Goal: Task Accomplishment & Management: Check status

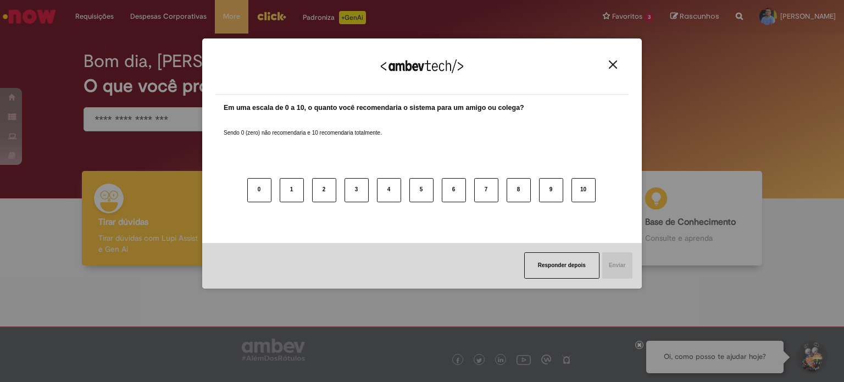
click at [621, 60] on div "Agradecemos seu feedback!" at bounding box center [422, 73] width 413 height 43
click at [615, 67] on img "Close" at bounding box center [613, 64] width 8 height 8
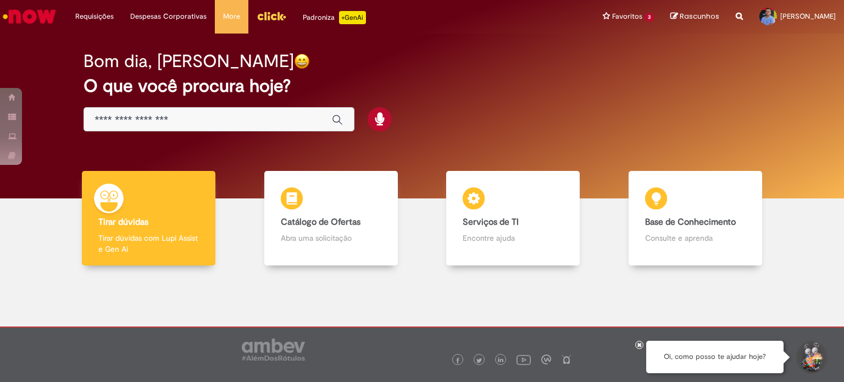
click at [34, 21] on img "Ir para a Homepage" at bounding box center [29, 16] width 57 height 22
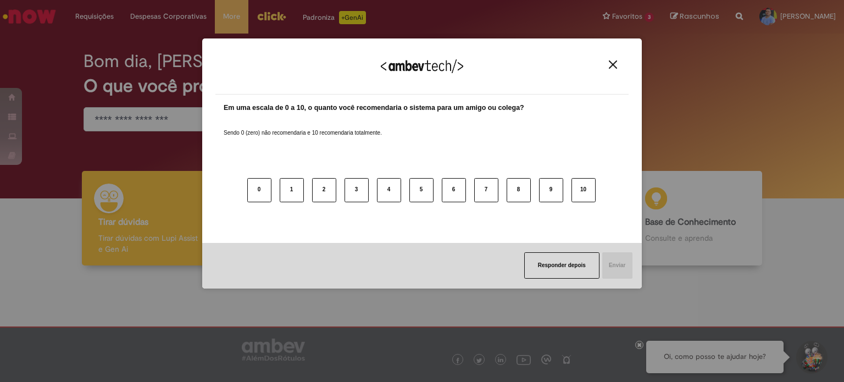
click at [614, 66] on img "Close" at bounding box center [613, 64] width 8 height 8
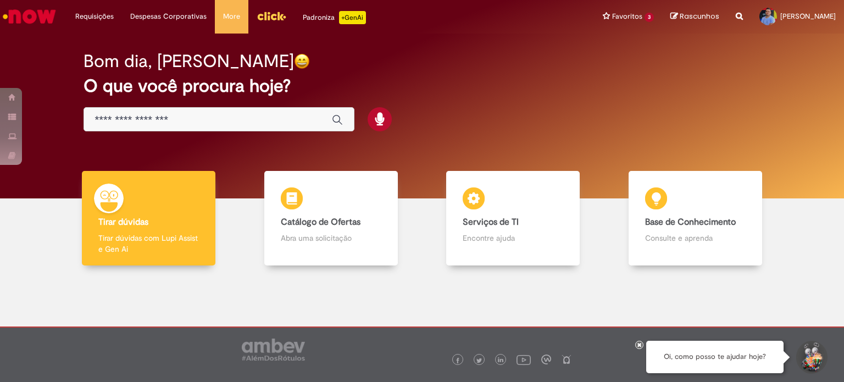
click at [21, 13] on img "Ir para a Homepage" at bounding box center [29, 16] width 57 height 22
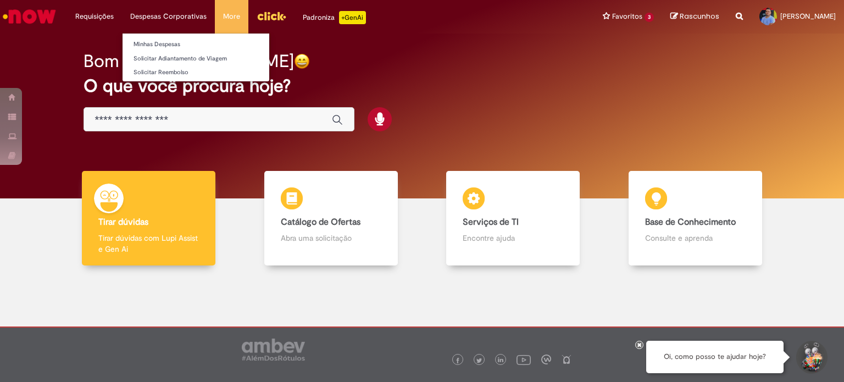
click at [147, 14] on li "Despesas Corporativas Minhas Despesas Solicitar Adiantamento de Viagem Solicita…" at bounding box center [168, 16] width 93 height 33
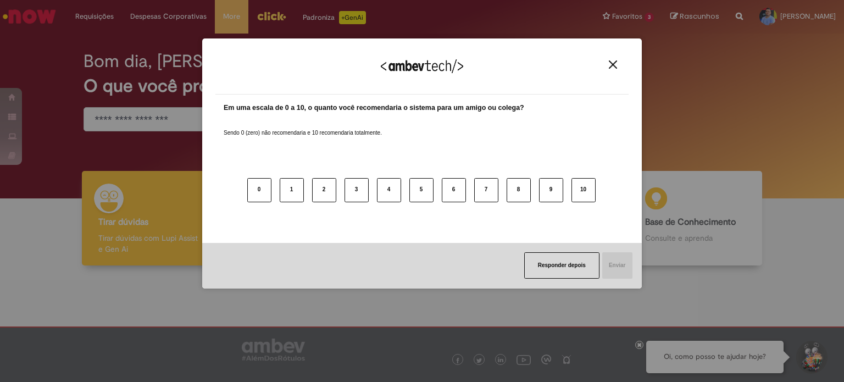
click at [611, 63] on img "Close" at bounding box center [613, 64] width 8 height 8
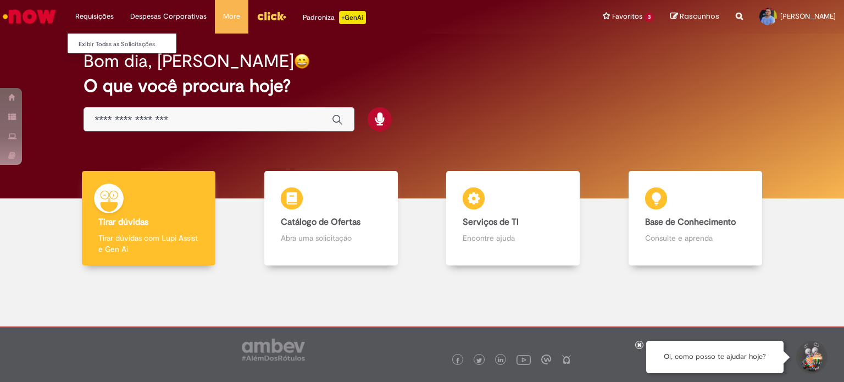
click at [106, 16] on li "Requisições Exibir Todas as Solicitações" at bounding box center [94, 16] width 55 height 33
click at [104, 40] on link "Exibir Todas as Solicitações" at bounding box center [128, 44] width 121 height 12
